Goal: Check status: Check status

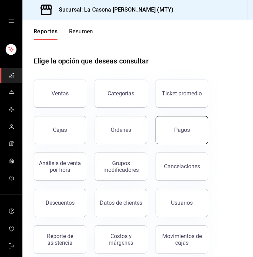
click at [173, 126] on button "Pagos" at bounding box center [182, 130] width 53 height 28
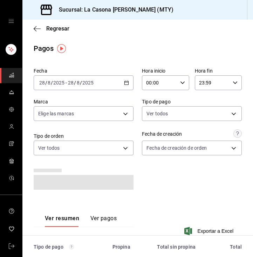
click at [77, 80] on input "8" at bounding box center [78, 83] width 4 height 6
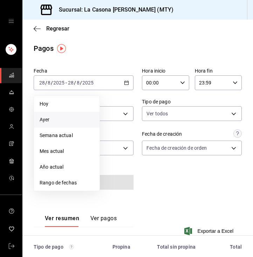
click at [54, 124] on li "Ayer" at bounding box center [67, 120] width 66 height 16
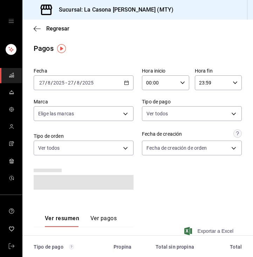
click at [216, 230] on span "Exportar a Excel" at bounding box center [210, 231] width 48 height 8
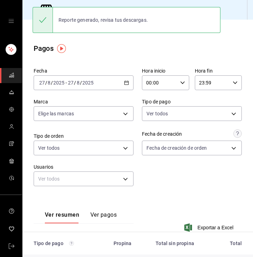
click at [28, 28] on div "Regresar" at bounding box center [137, 29] width 231 height 18
click at [36, 29] on div at bounding box center [43, 19] width 20 height 25
click at [26, 33] on div "Regresar" at bounding box center [137, 29] width 231 height 18
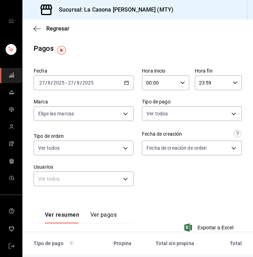
scroll to position [0, 0]
click at [40, 26] on icon "button" at bounding box center [37, 29] width 7 height 6
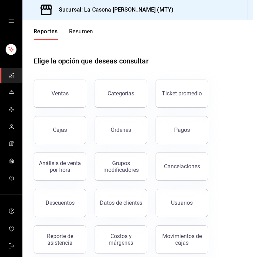
click at [39, 26] on div "Reportes Resumen" at bounding box center [57, 30] width 71 height 20
click at [74, 129] on button "Cajas" at bounding box center [60, 130] width 53 height 28
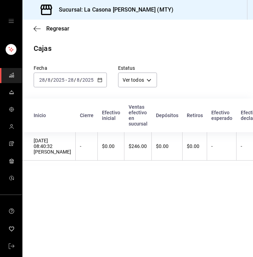
click at [71, 81] on input "28" at bounding box center [71, 80] width 6 height 6
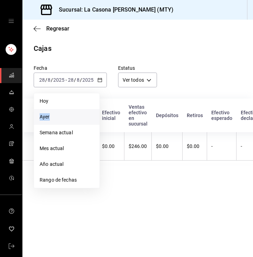
drag, startPoint x: 60, startPoint y: 108, endPoint x: 55, endPoint y: 117, distance: 9.9
click at [55, 117] on ul "[DATE] [DATE] Semana actual Mes actual Año actual Rango de fechas" at bounding box center [67, 140] width 66 height 95
click at [49, 118] on span "Ayer" at bounding box center [67, 116] width 54 height 7
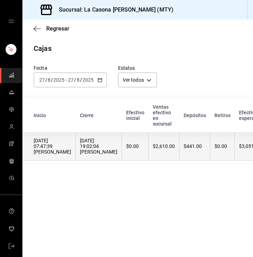
click at [113, 148] on div "[DATE] 19:02:04 [PERSON_NAME]" at bounding box center [98, 146] width 37 height 17
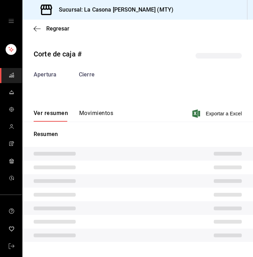
click at [89, 117] on button "Movimientos" at bounding box center [96, 116] width 34 height 12
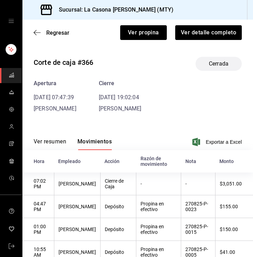
click at [60, 141] on button "Ver resumen" at bounding box center [50, 144] width 33 height 12
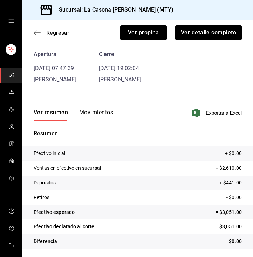
scroll to position [29, 0]
click at [83, 111] on button "Movimientos" at bounding box center [96, 115] width 34 height 12
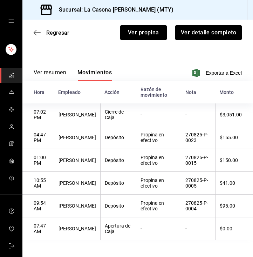
scroll to position [69, 0]
click at [37, 35] on icon "button" at bounding box center [37, 32] width 7 height 6
